Goal: Navigation & Orientation: Find specific page/section

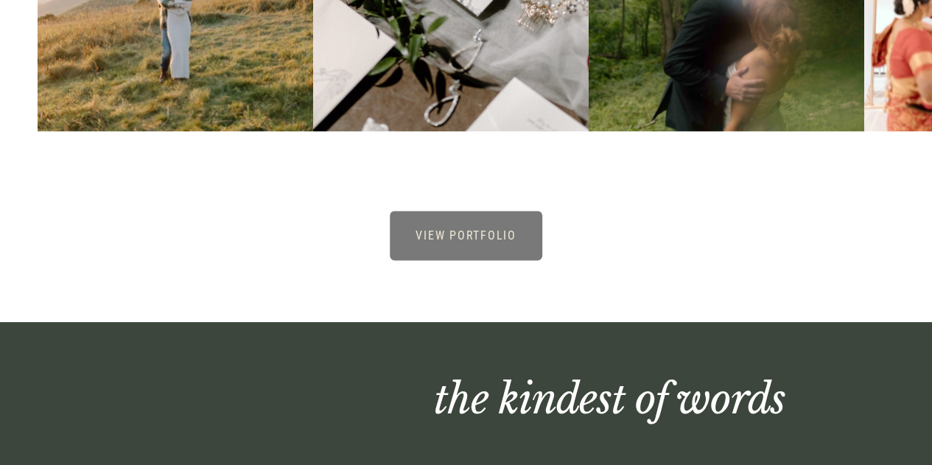
scroll to position [3402, 0]
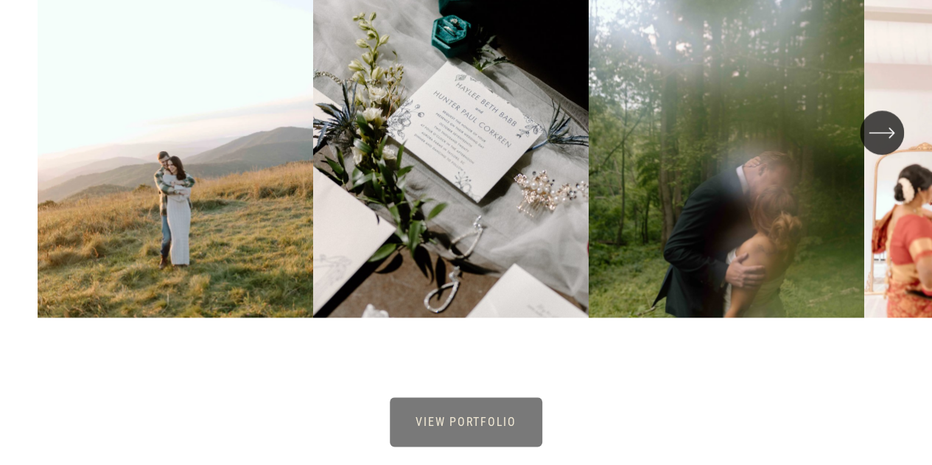
click at [875, 146] on icon "\a \a \a Next\a \a" at bounding box center [882, 132] width 27 height 27
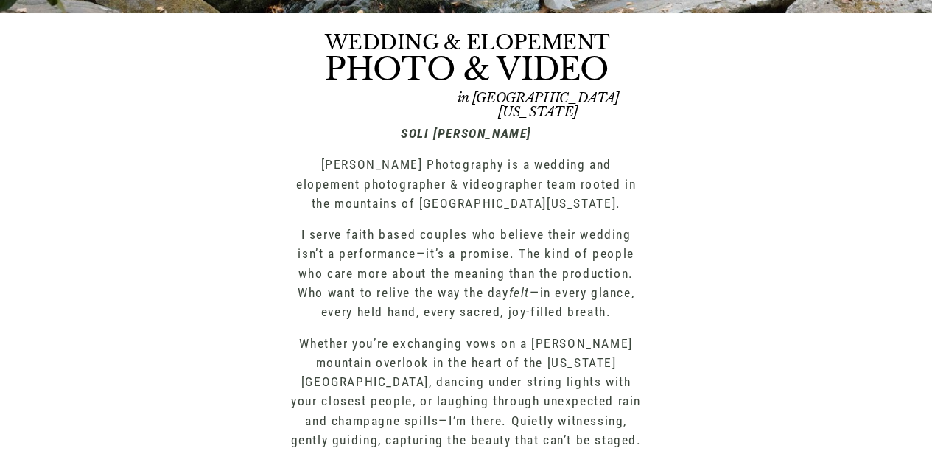
scroll to position [0, 0]
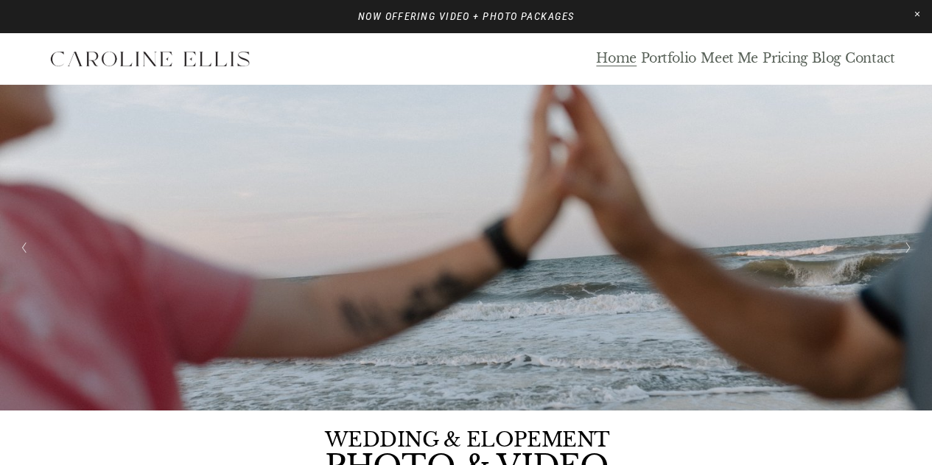
click at [791, 53] on link "Pricing" at bounding box center [785, 59] width 45 height 17
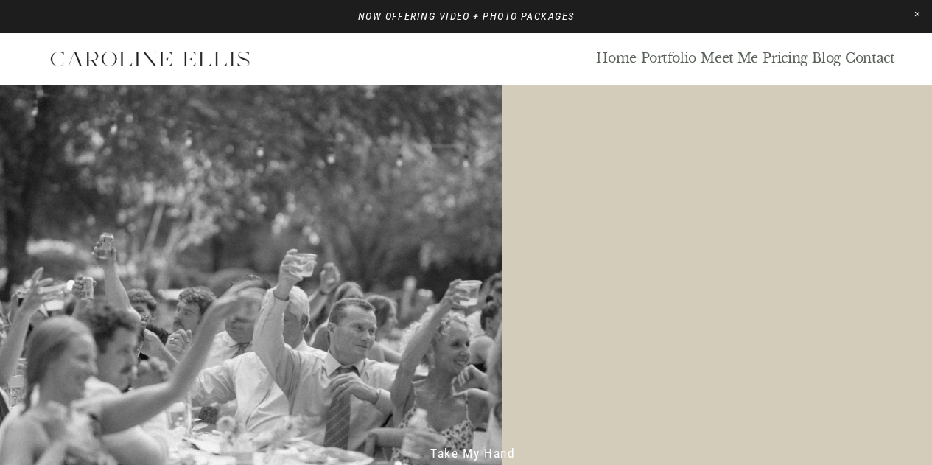
click at [620, 60] on link "Home" at bounding box center [616, 59] width 41 height 17
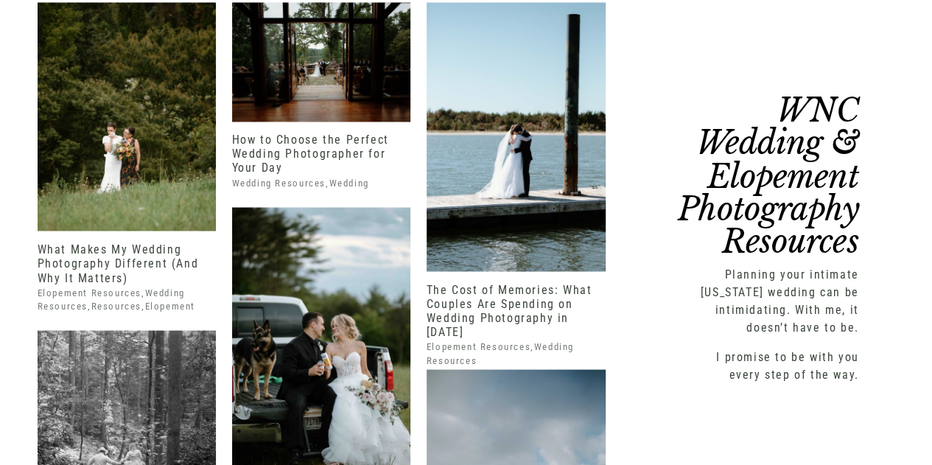
scroll to position [6811, 0]
